Goal: Transaction & Acquisition: Purchase product/service

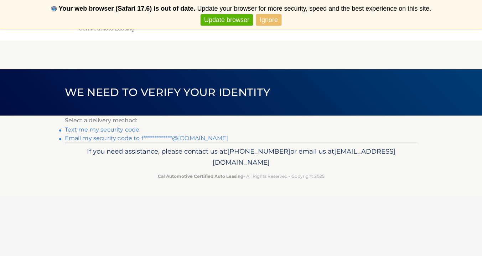
click at [169, 140] on link "**********" at bounding box center [146, 138] width 163 height 7
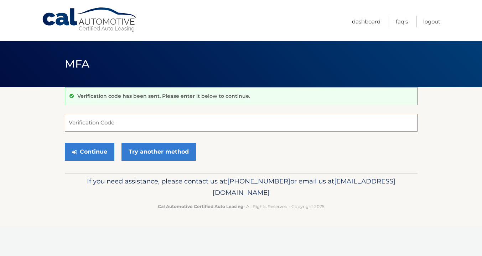
click at [183, 125] on input "Verification Code" at bounding box center [241, 123] width 352 height 18
type input "143800"
click at [89, 152] on button "Continue" at bounding box center [89, 152] width 49 height 18
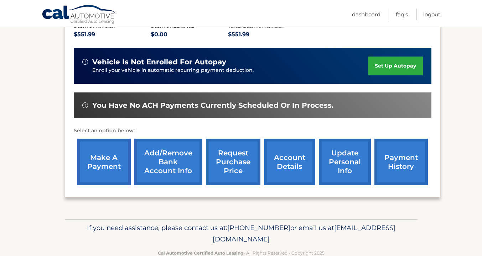
scroll to position [159, 0]
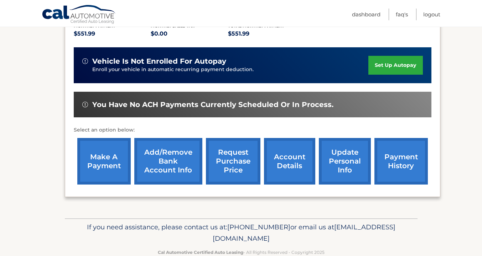
click at [393, 161] on link "payment history" at bounding box center [400, 161] width 53 height 47
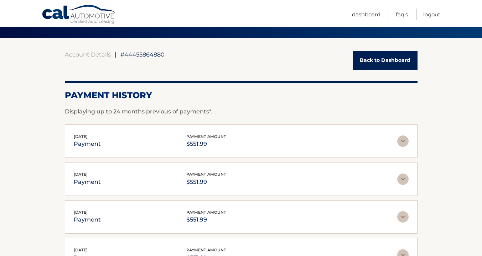
scroll to position [50, 0]
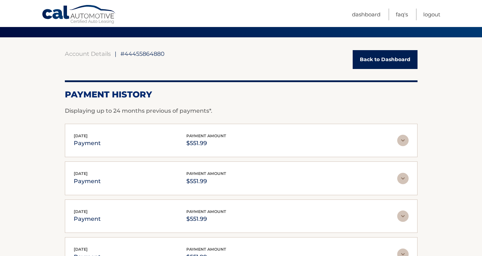
click at [397, 64] on link "Back to Dashboard" at bounding box center [384, 59] width 65 height 19
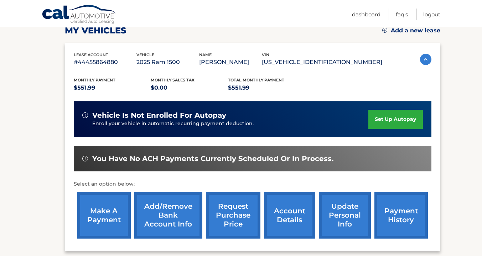
scroll to position [110, 0]
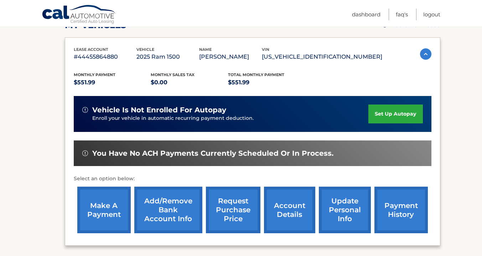
click at [98, 201] on link "make a payment" at bounding box center [103, 210] width 53 height 47
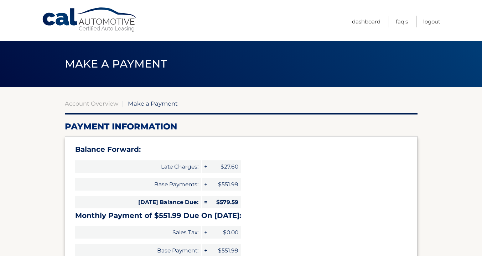
select select "OTY0YzRjY2ItMmJiMC00NGU2LThlZGYtZWQ4NzkwZjlkZjk0"
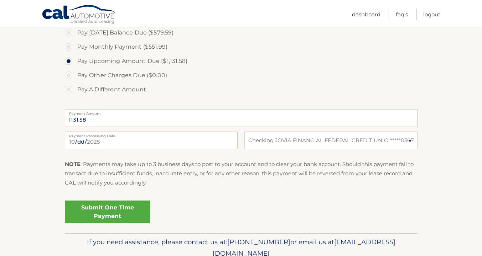
scroll to position [270, 0]
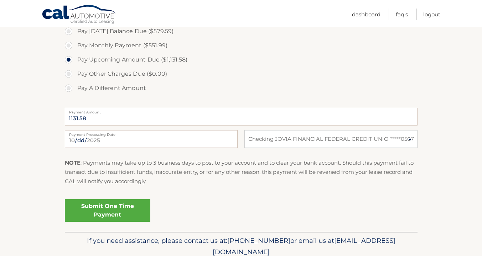
click at [122, 217] on link "Submit One Time Payment" at bounding box center [107, 210] width 85 height 23
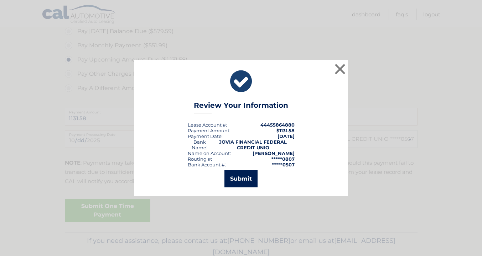
click at [245, 176] on button "Submit" at bounding box center [240, 178] width 33 height 17
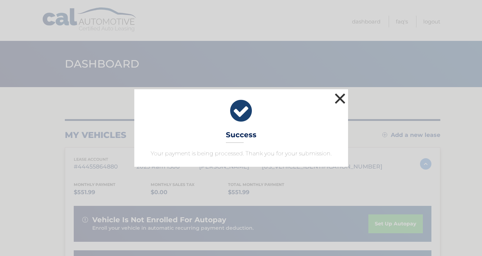
click at [336, 102] on button "×" at bounding box center [340, 98] width 14 height 14
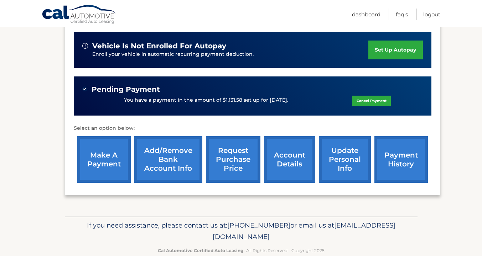
scroll to position [174, 0]
